Goal: Browse casually

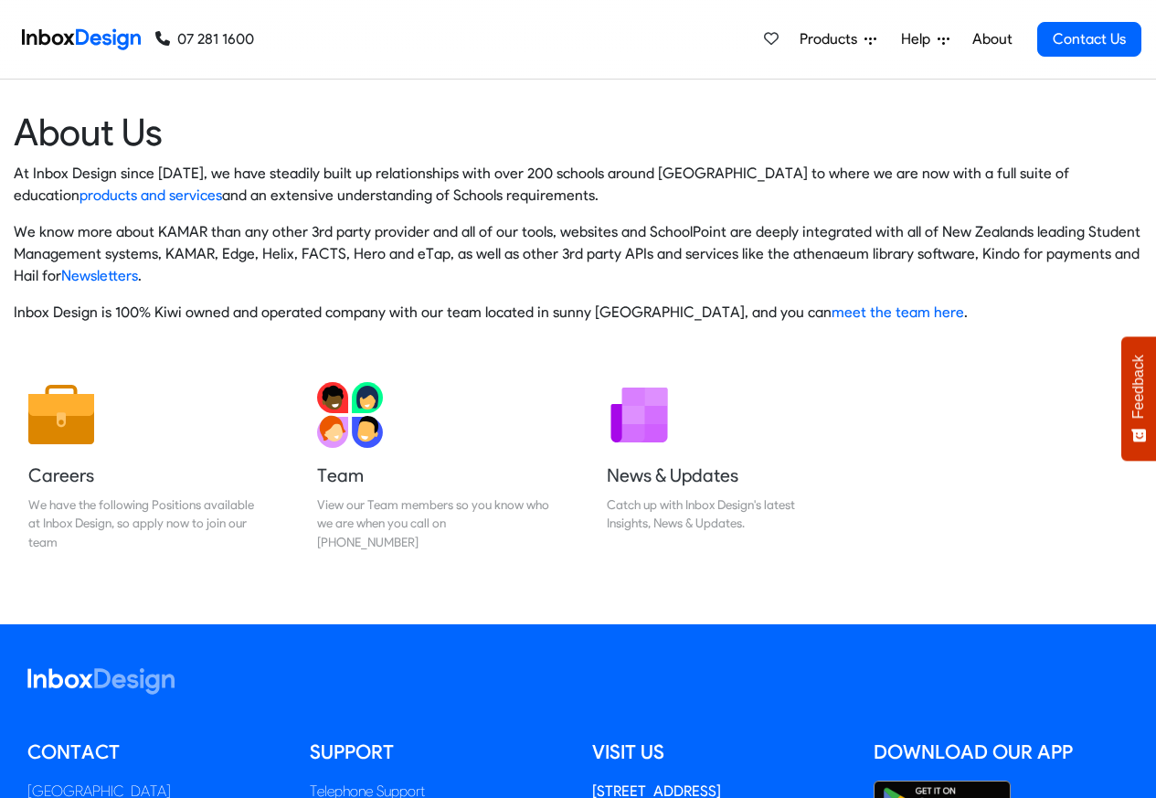
click at [66, 37] on img at bounding box center [81, 39] width 119 height 37
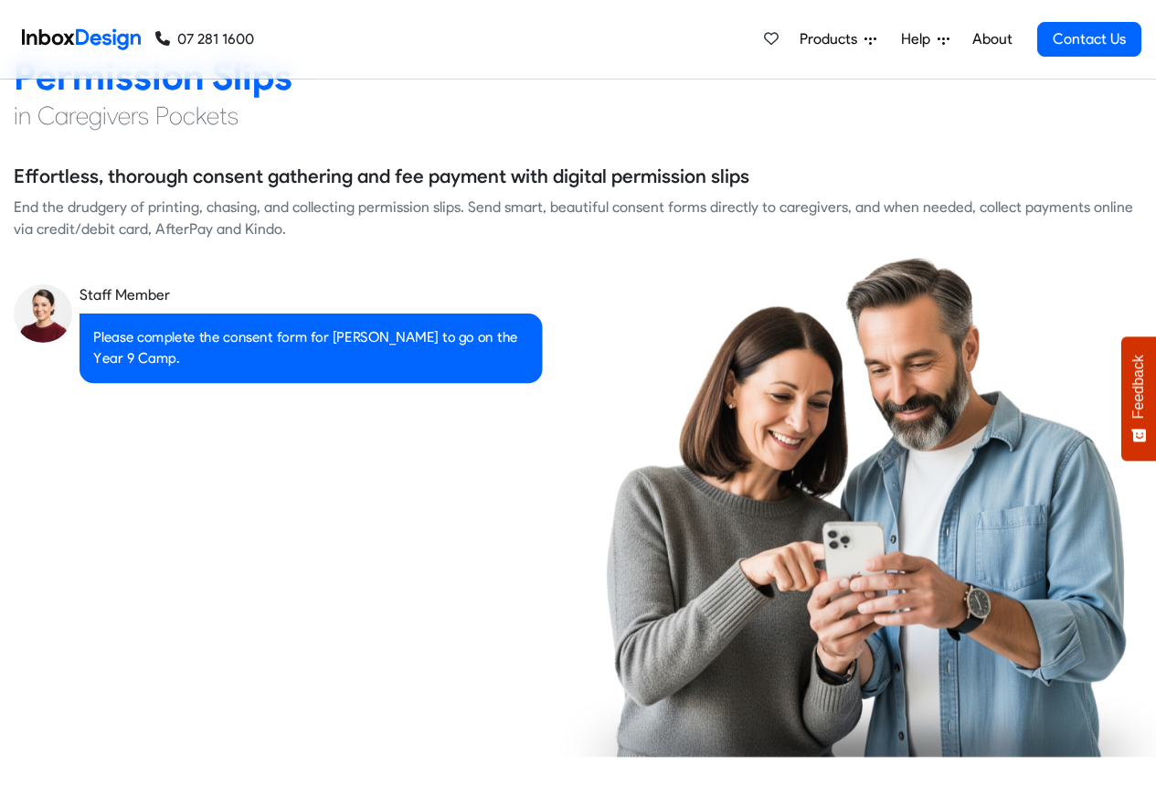
scroll to position [2632, 0]
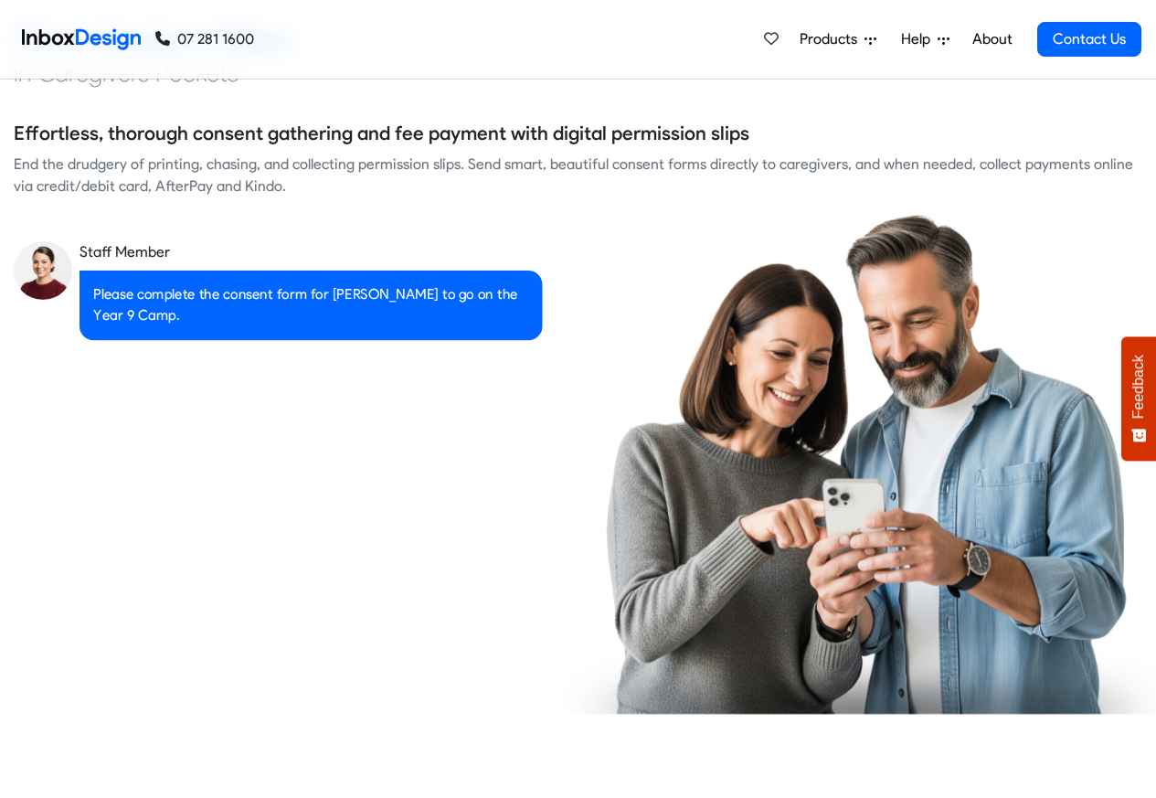
checkbox input "true"
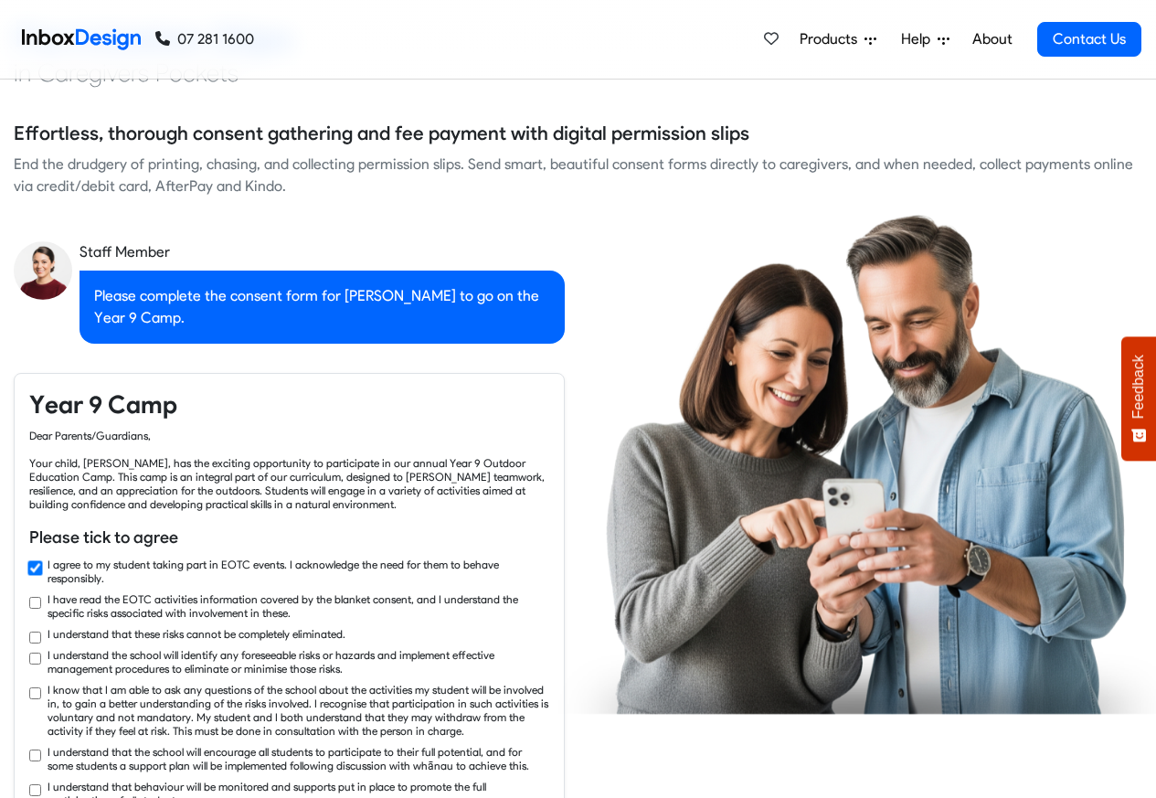
checkbox input "true"
